Goal: Task Accomplishment & Management: Manage account settings

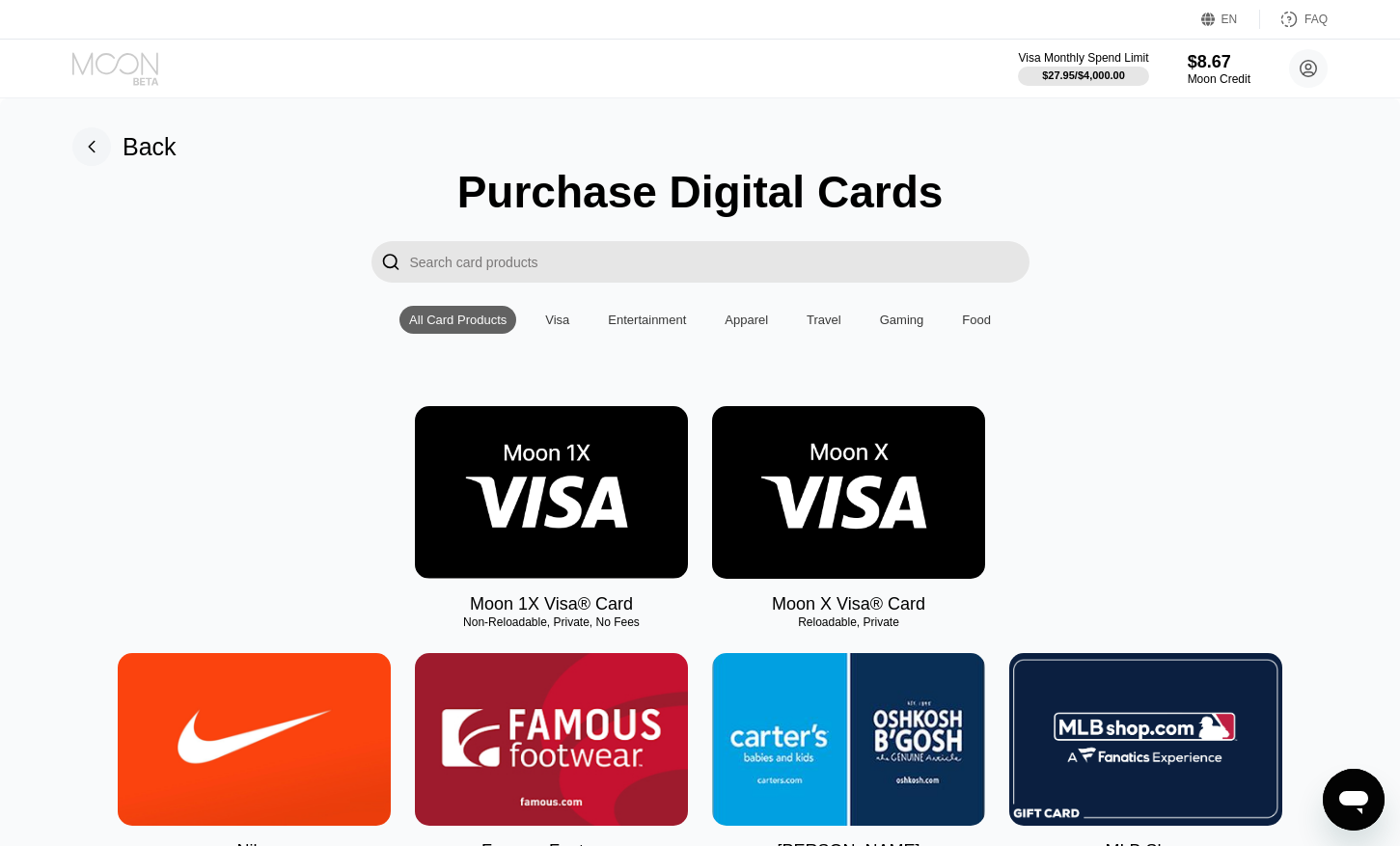
click at [110, 63] on icon at bounding box center [117, 69] width 90 height 34
